Goal: Transaction & Acquisition: Purchase product/service

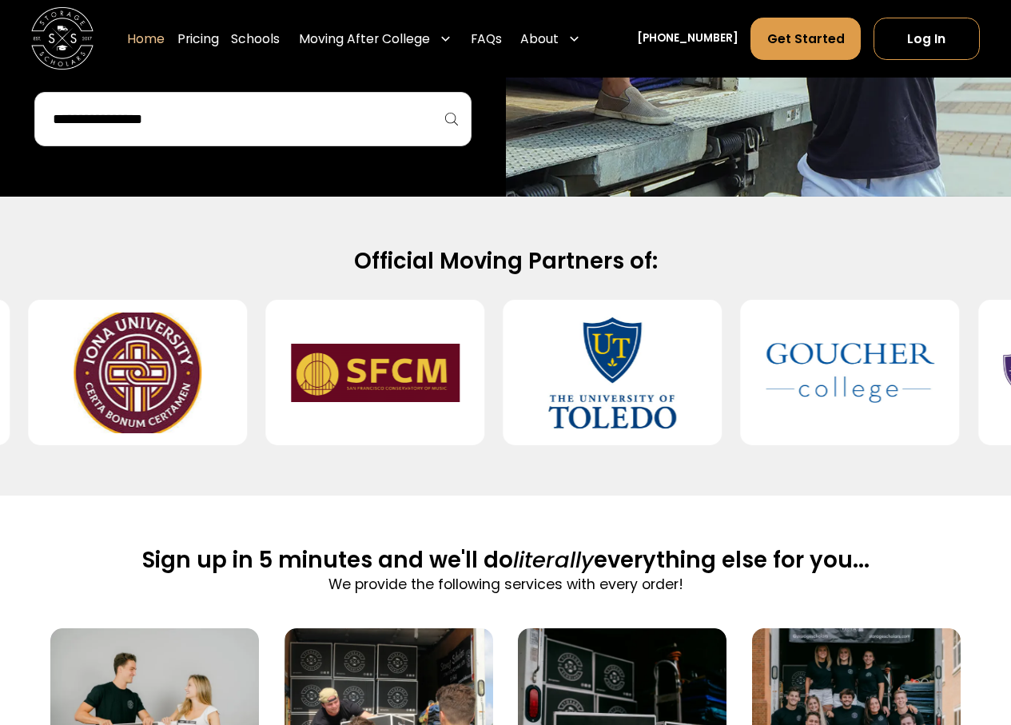
scroll to position [479, 0]
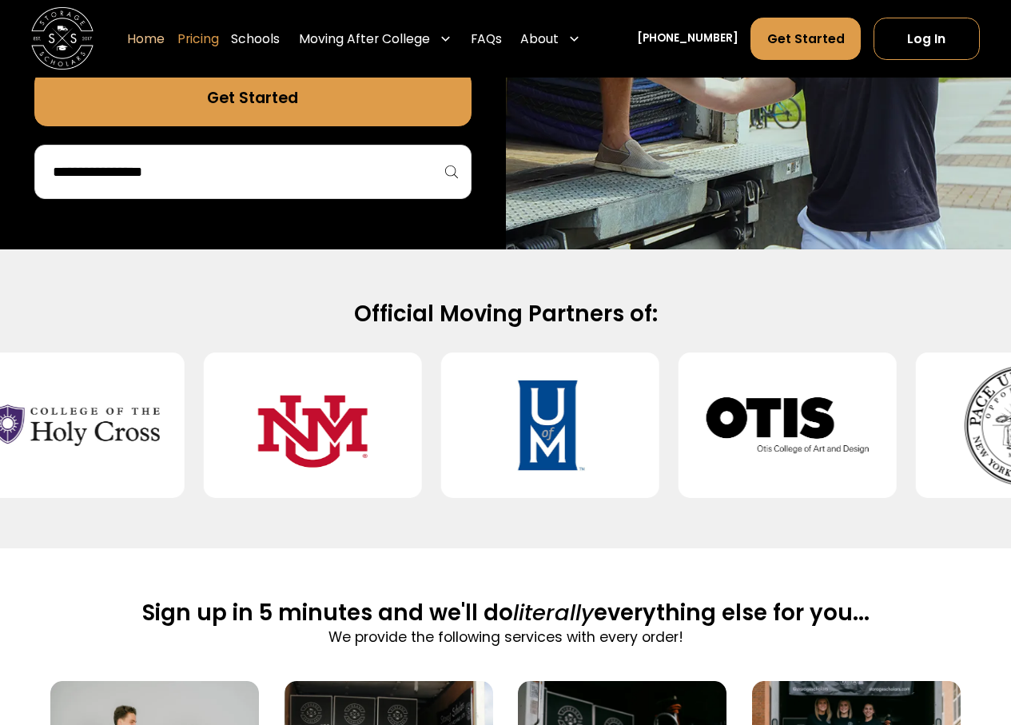
click at [219, 41] on link "Pricing" at bounding box center [198, 40] width 42 height 44
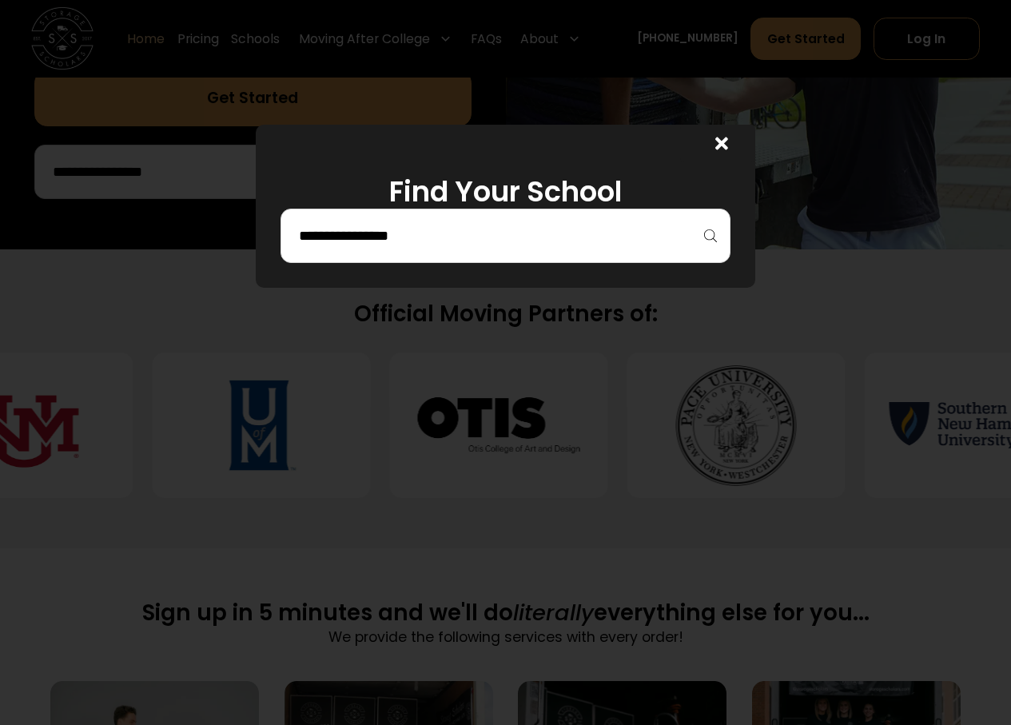
click at [492, 227] on input "search" at bounding box center [505, 235] width 416 height 27
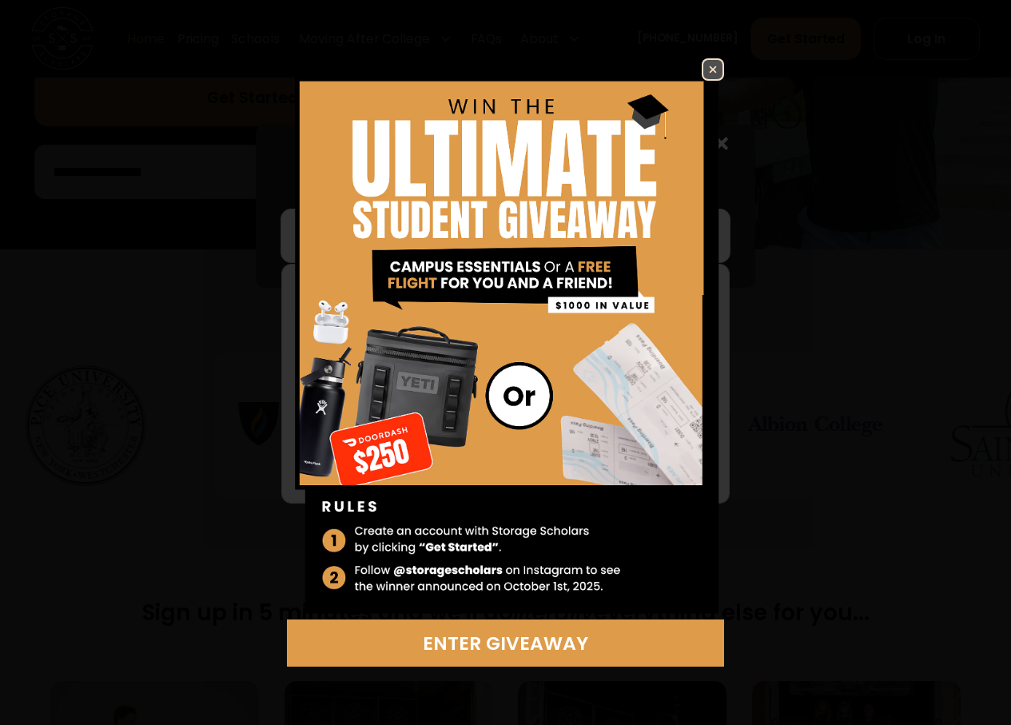
click at [722, 74] on img at bounding box center [712, 69] width 19 height 19
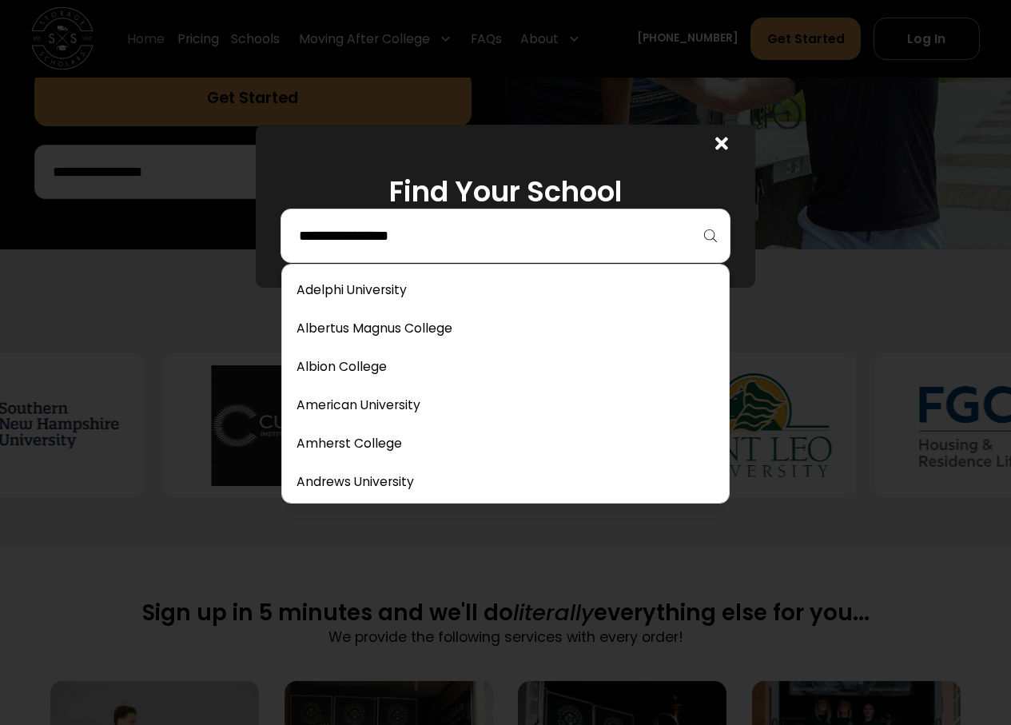
click at [425, 243] on input "search" at bounding box center [505, 235] width 416 height 27
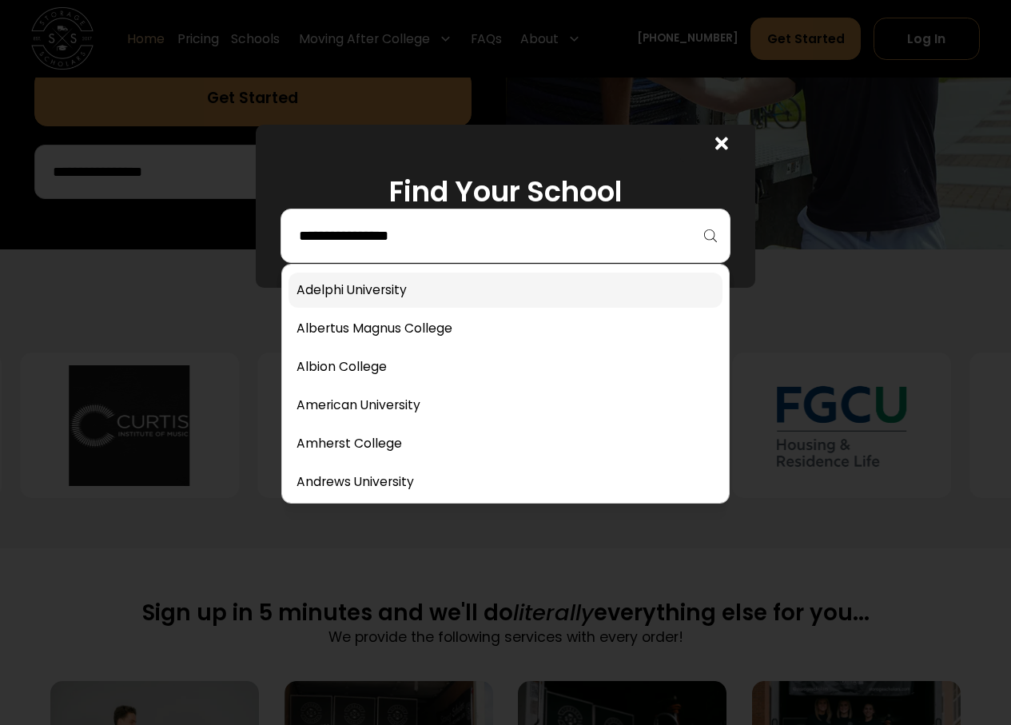
click at [431, 302] on link at bounding box center [505, 289] width 434 height 35
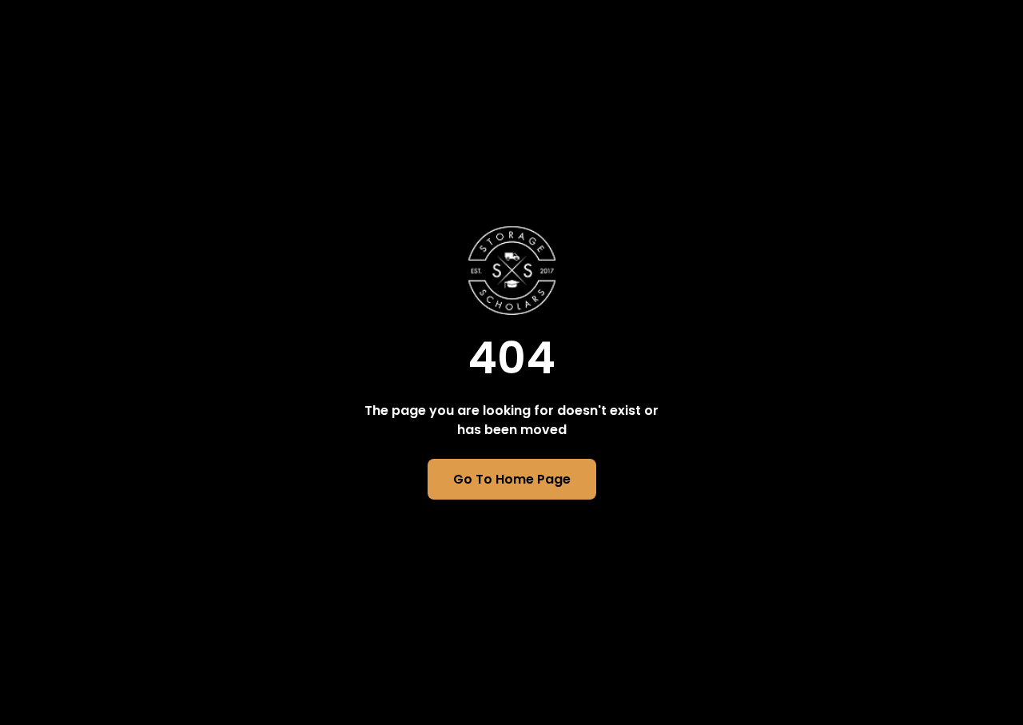
click at [505, 458] on div "404 The page you are looking for doesn't exist or has been moved Go To Home Page" at bounding box center [511, 362] width 307 height 275
click at [507, 474] on link "Go To Home Page" at bounding box center [511, 480] width 172 height 42
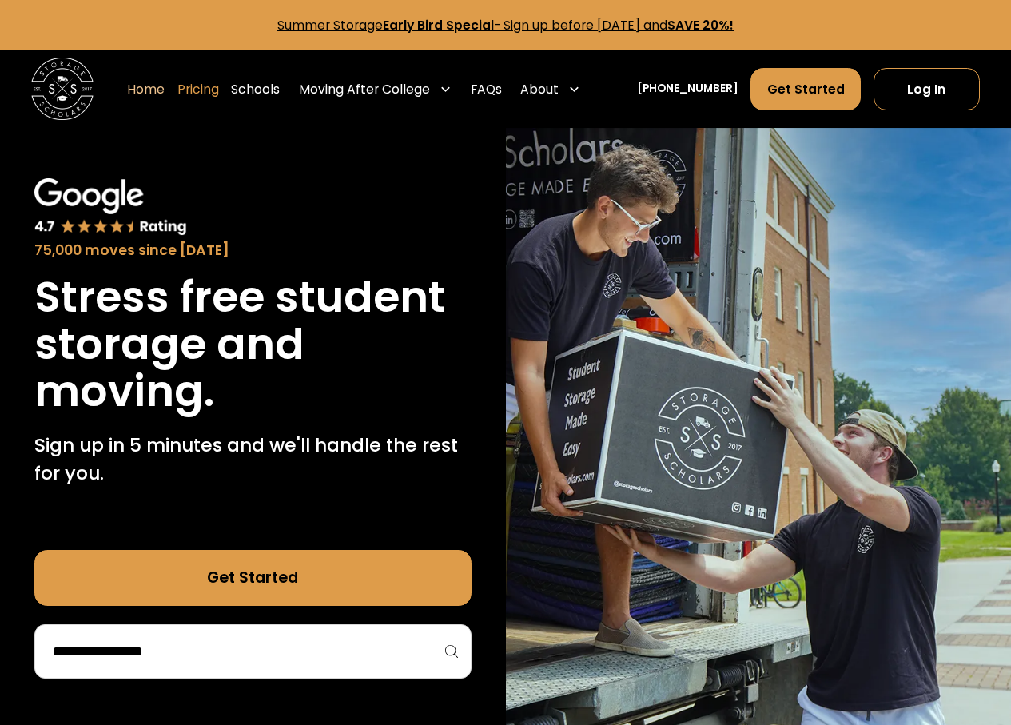
click at [219, 95] on link "Pricing" at bounding box center [198, 89] width 42 height 44
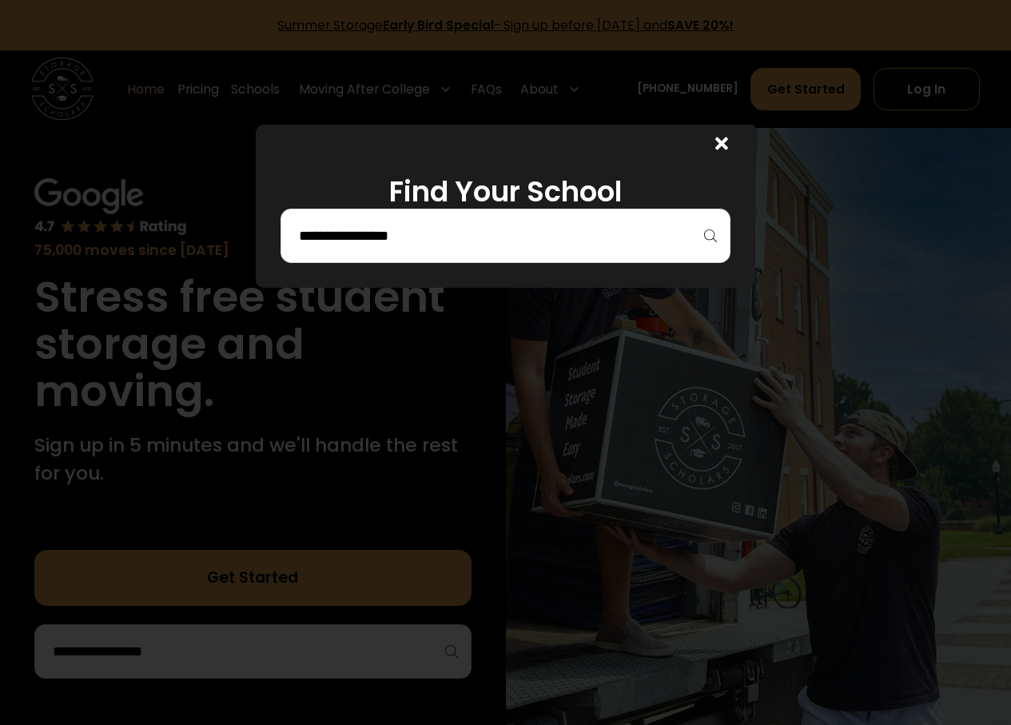
click at [401, 209] on div at bounding box center [505, 236] width 450 height 54
click at [710, 131] on div at bounding box center [717, 144] width 75 height 38
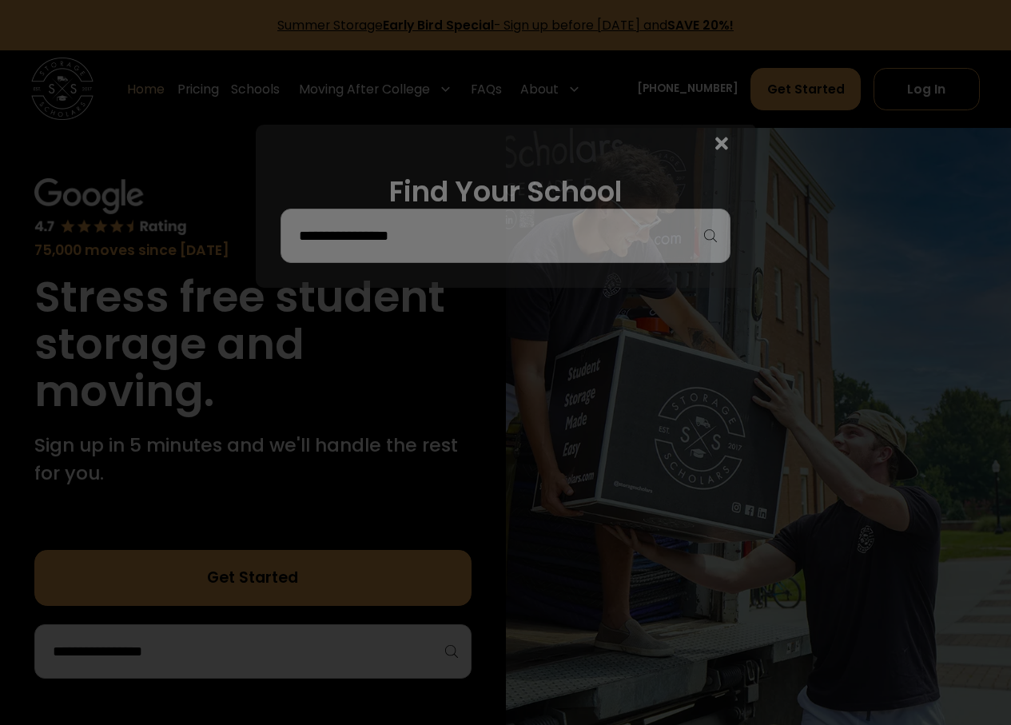
click at [718, 136] on div at bounding box center [717, 144] width 75 height 38
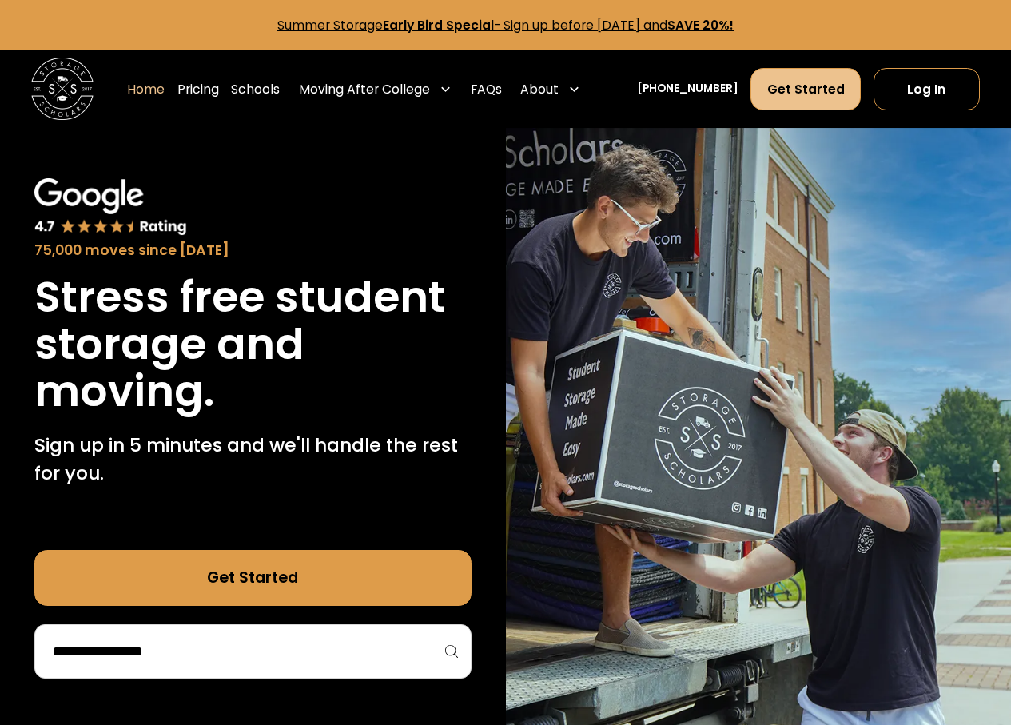
click at [845, 73] on link "Get Started" at bounding box center [805, 89] width 110 height 42
